Goal: Find specific page/section: Find specific page/section

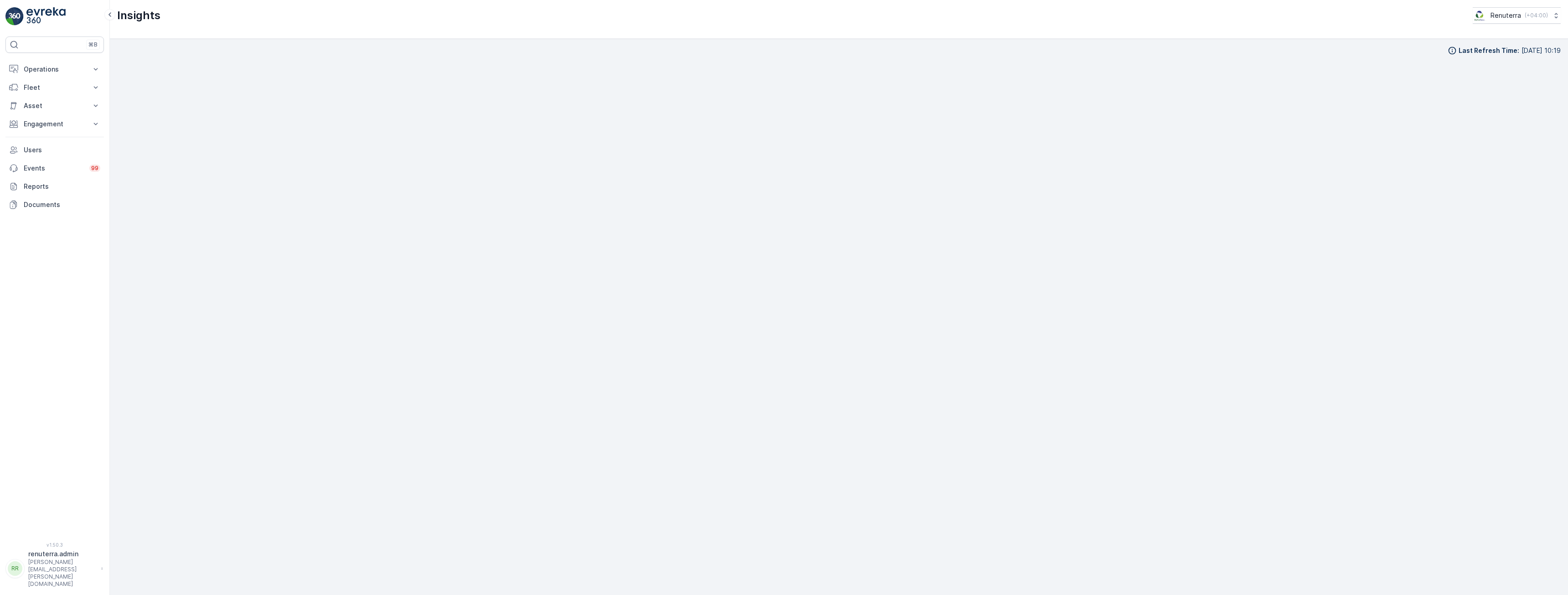
scroll to position [18, 0]
click at [73, 127] on p "Engagement" at bounding box center [55, 124] width 62 height 9
click at [52, 68] on p "Operations" at bounding box center [55, 69] width 62 height 9
click at [40, 219] on p "Entities" at bounding box center [34, 216] width 23 height 9
